Goal: Connect with others: Participate in discussion

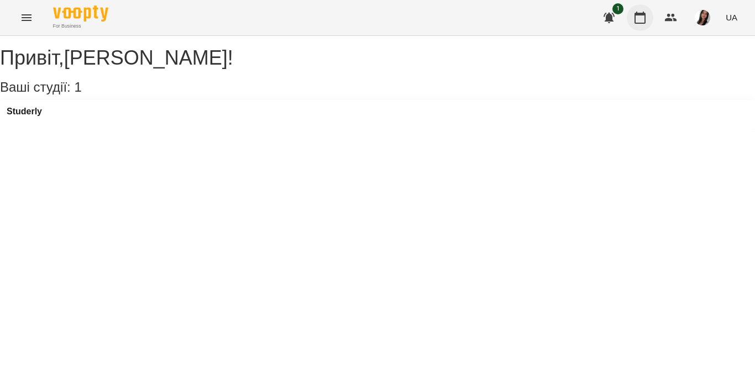
click at [648, 22] on button "button" at bounding box center [640, 17] width 27 height 27
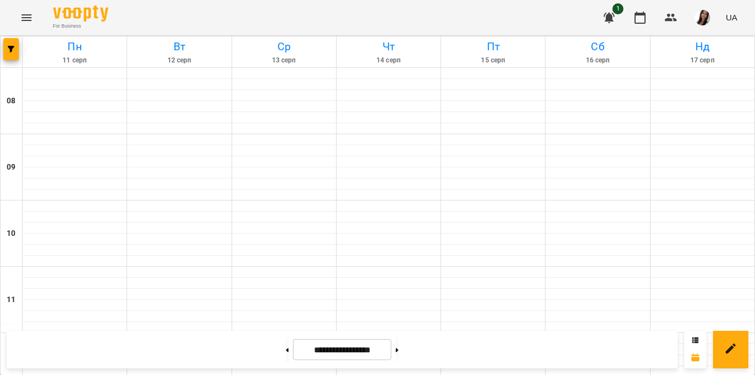
scroll to position [578, 0]
click at [398, 349] on button at bounding box center [397, 350] width 3 height 24
type input "**********"
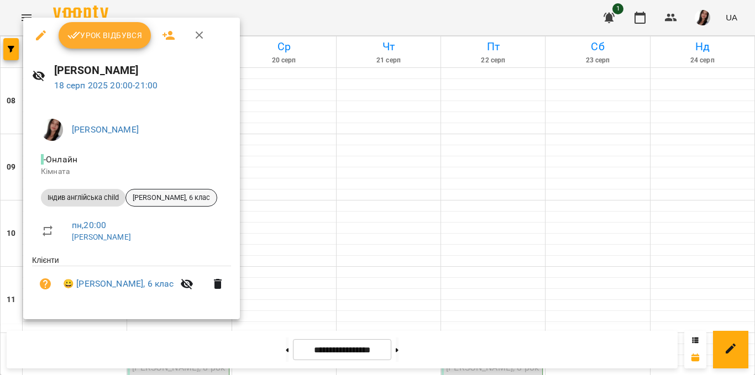
click at [160, 203] on div "[PERSON_NAME], 6 клас" at bounding box center [171, 198] width 92 height 18
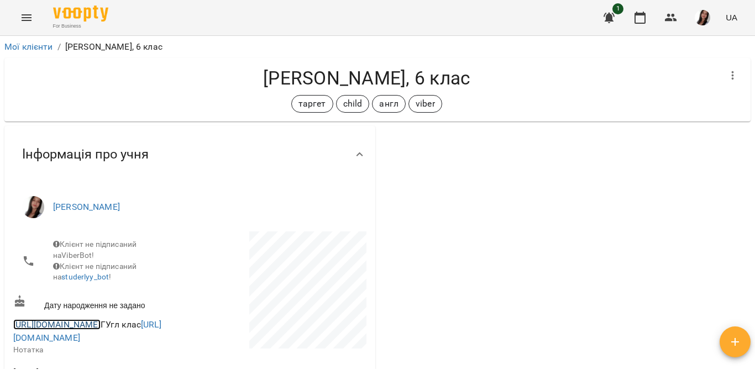
click at [101, 330] on link "[URL][DOMAIN_NAME]" at bounding box center [56, 324] width 87 height 11
